Goal: Information Seeking & Learning: Learn about a topic

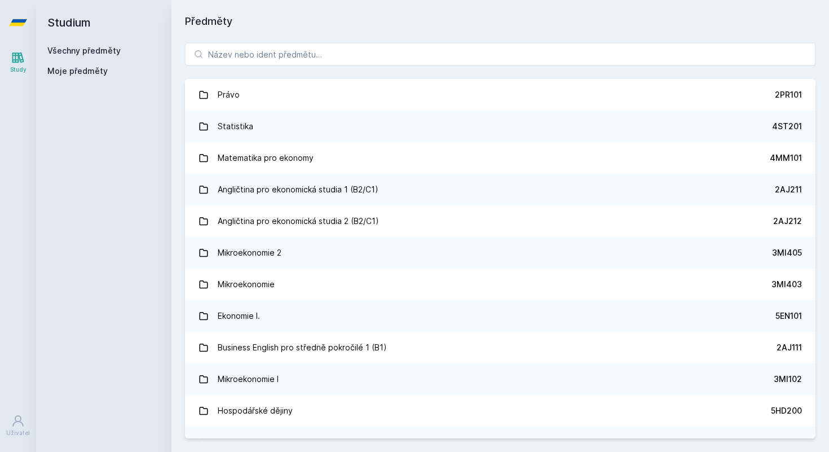
click at [243, 52] on div "[PERSON_NAME] dostávat tipy ohledně studia, nových testů, hodnocení učitelů a p…" at bounding box center [414, 50] width 829 height 100
click at [408, 74] on button "Ne" at bounding box center [416, 73] width 41 height 28
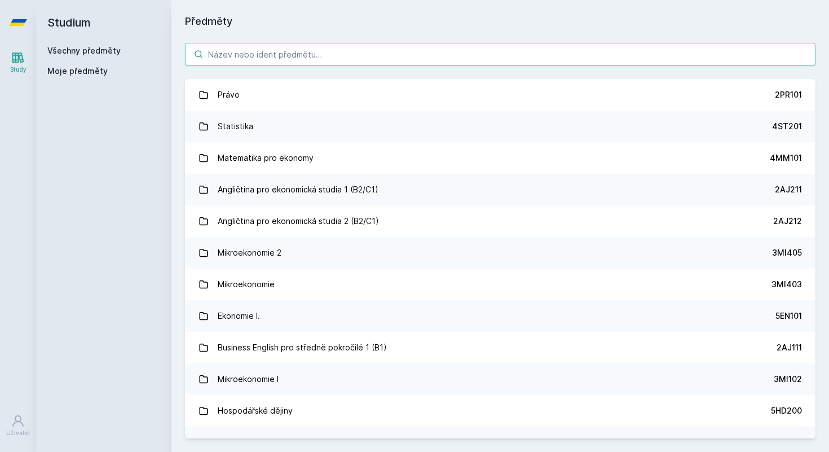
click at [307, 52] on input "search" at bounding box center [500, 54] width 630 height 23
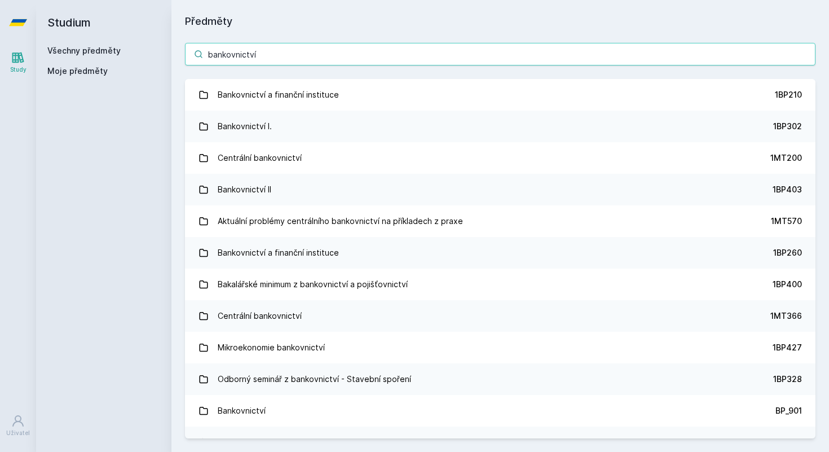
type input "bankovnictví"
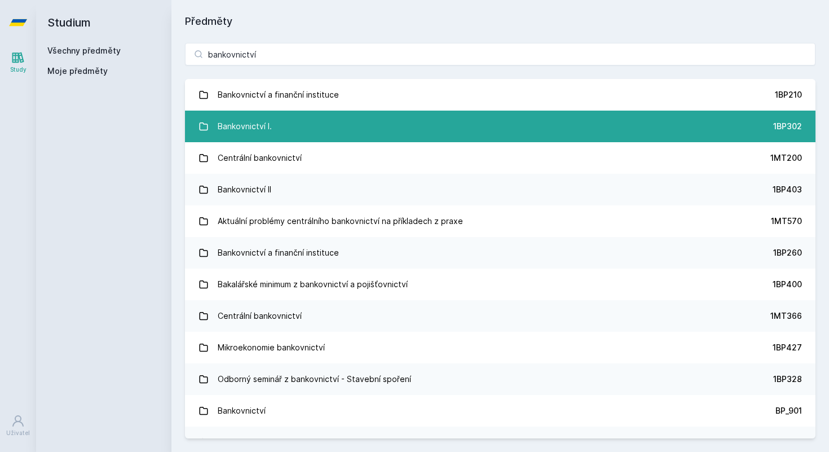
click at [290, 120] on link "Bankovnictví I. 1BP302" at bounding box center [500, 126] width 630 height 32
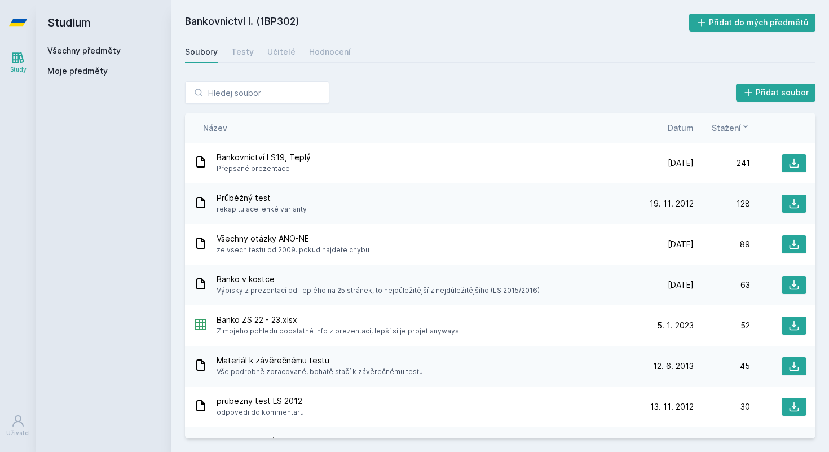
click at [676, 134] on div "Název Datum Stažení" at bounding box center [500, 128] width 630 height 30
click at [678, 125] on span "Datum" at bounding box center [680, 128] width 26 height 12
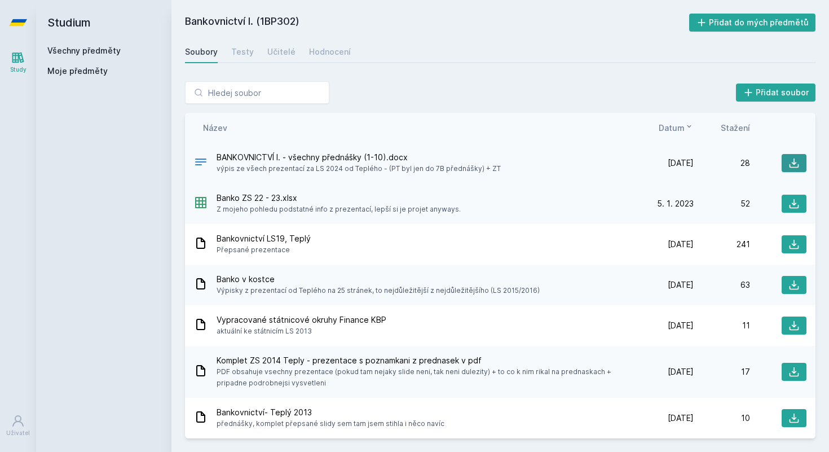
click at [799, 161] on icon at bounding box center [793, 162] width 11 height 11
